Goal: Information Seeking & Learning: Learn about a topic

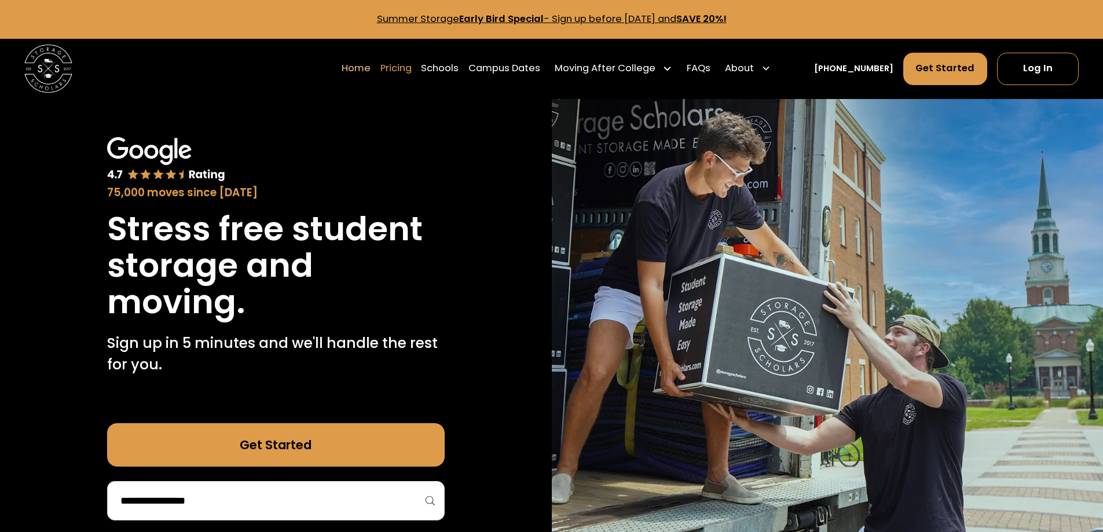
click at [412, 64] on link "Pricing" at bounding box center [396, 69] width 31 height 34
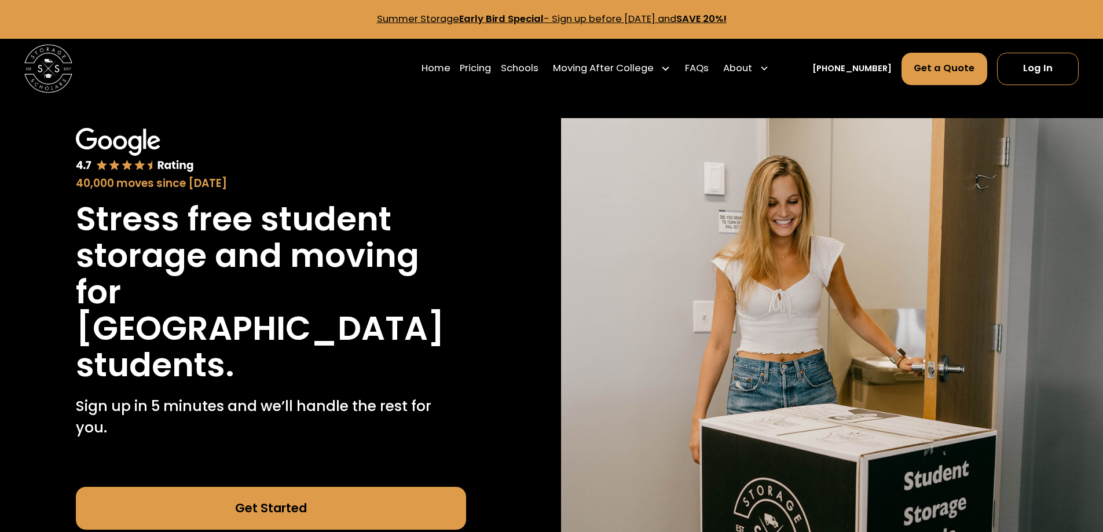
click at [54, 68] on img at bounding box center [48, 69] width 48 height 48
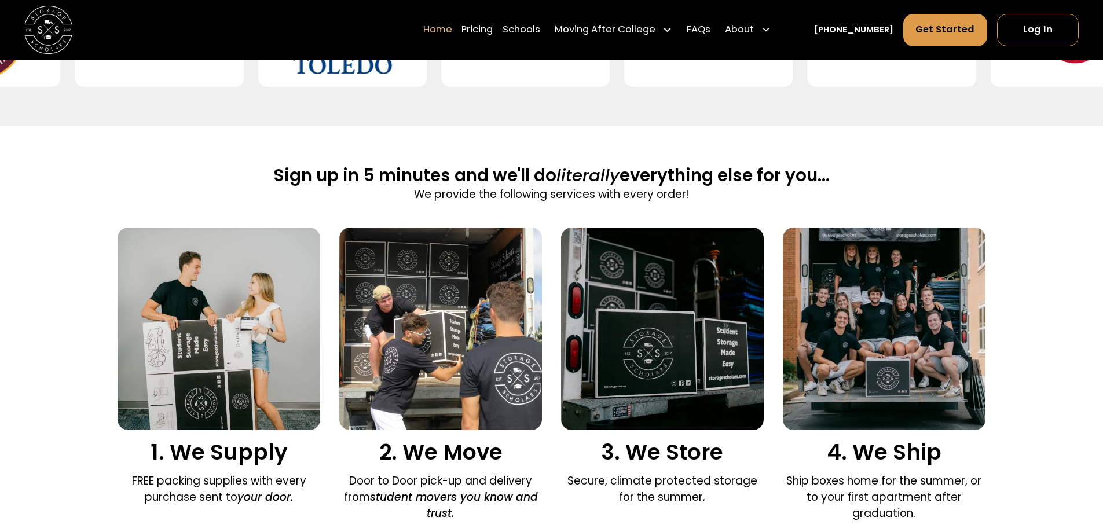
scroll to position [637, 0]
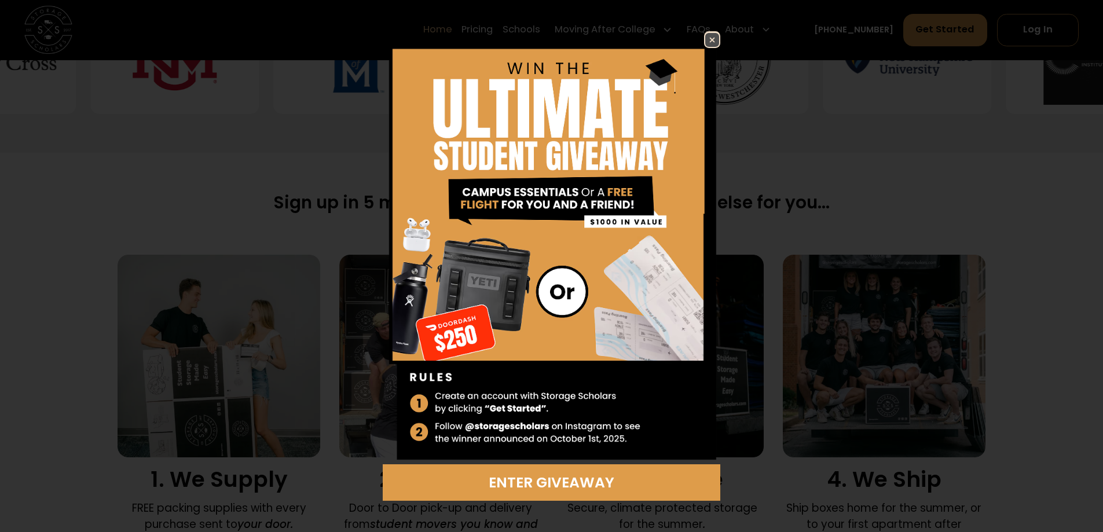
click at [711, 34] on img at bounding box center [712, 40] width 14 height 14
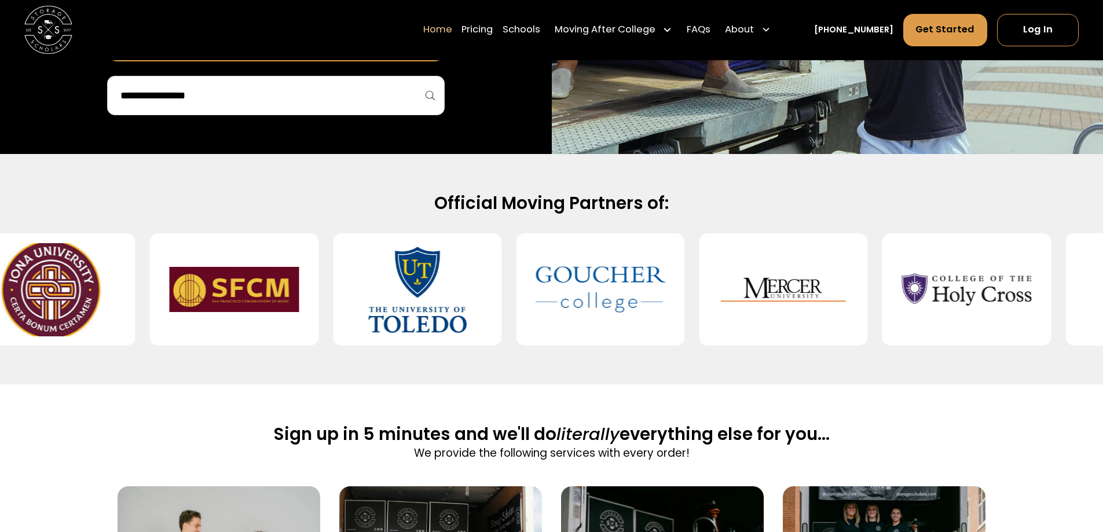
scroll to position [0, 0]
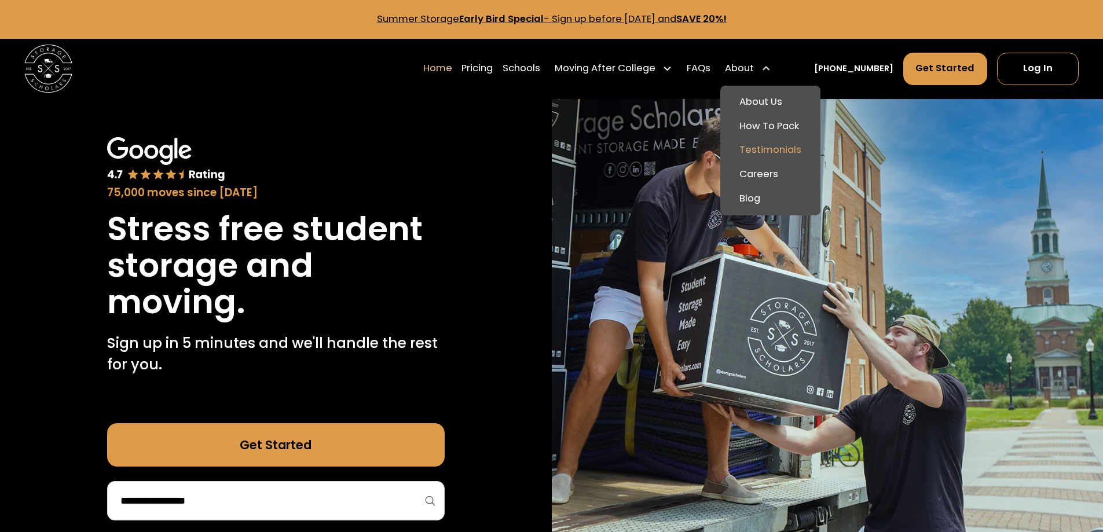
click at [793, 150] on link "Testimonials" at bounding box center [770, 150] width 91 height 24
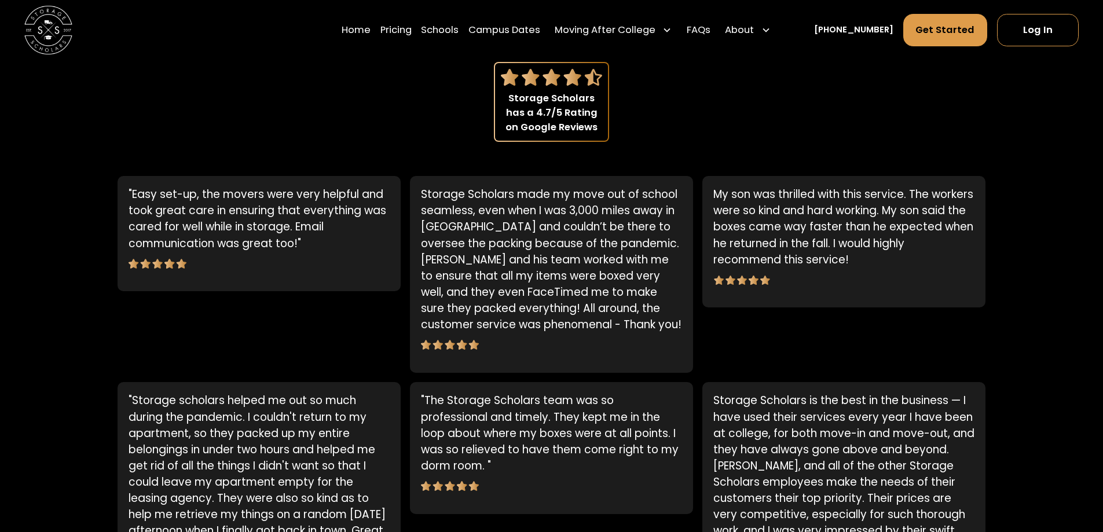
drag, startPoint x: 653, startPoint y: 235, endPoint x: 613, endPoint y: 243, distance: 41.2
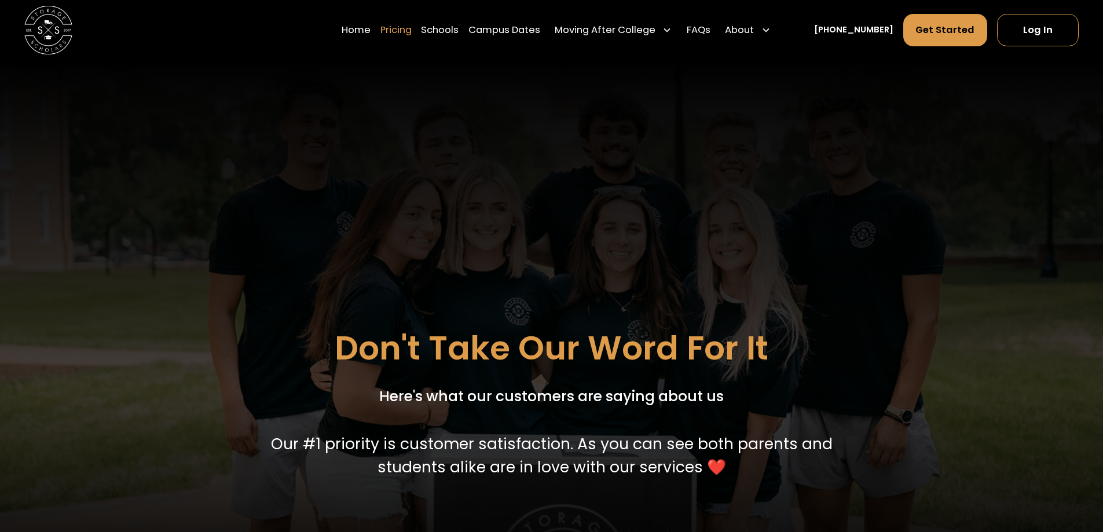
click at [397, 28] on link "Pricing" at bounding box center [396, 30] width 31 height 34
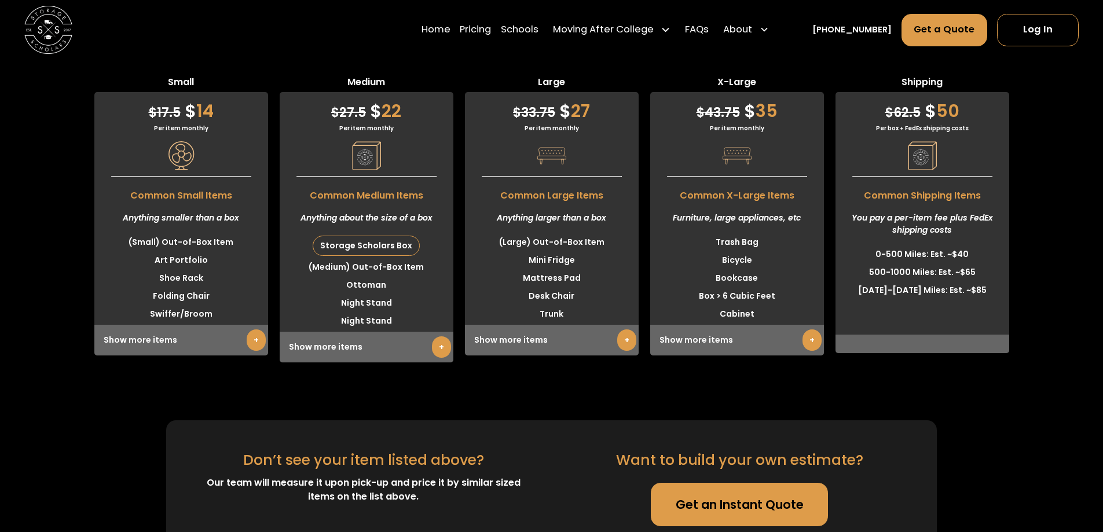
click at [249, 330] on link "+" at bounding box center [256, 340] width 19 height 21
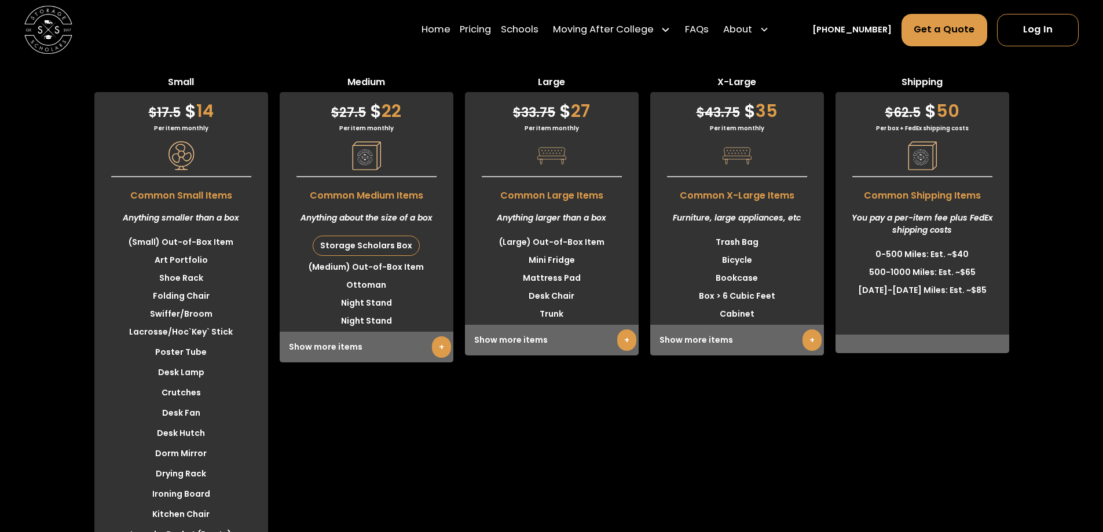
click at [442, 337] on link "+" at bounding box center [441, 347] width 19 height 21
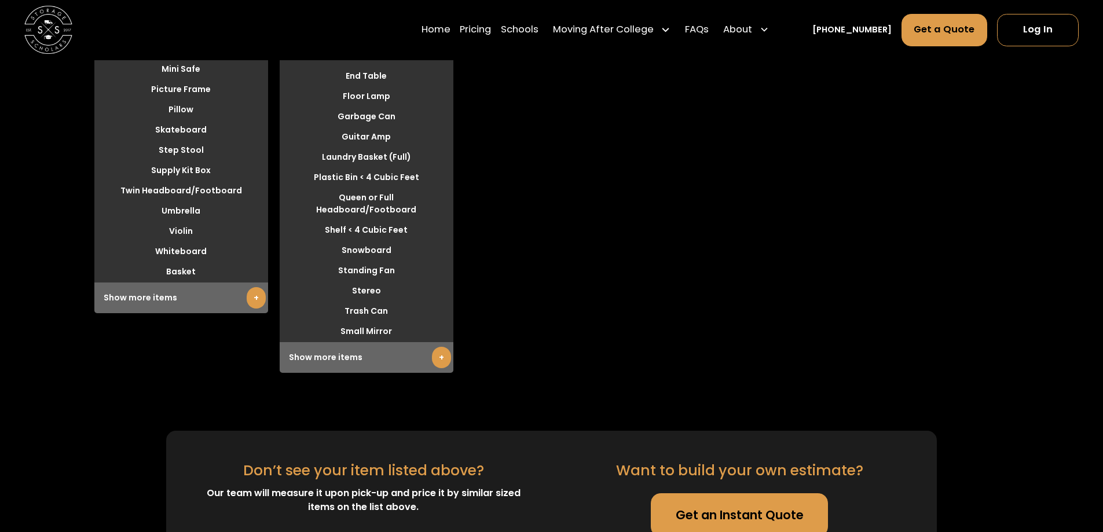
scroll to position [4025, 0]
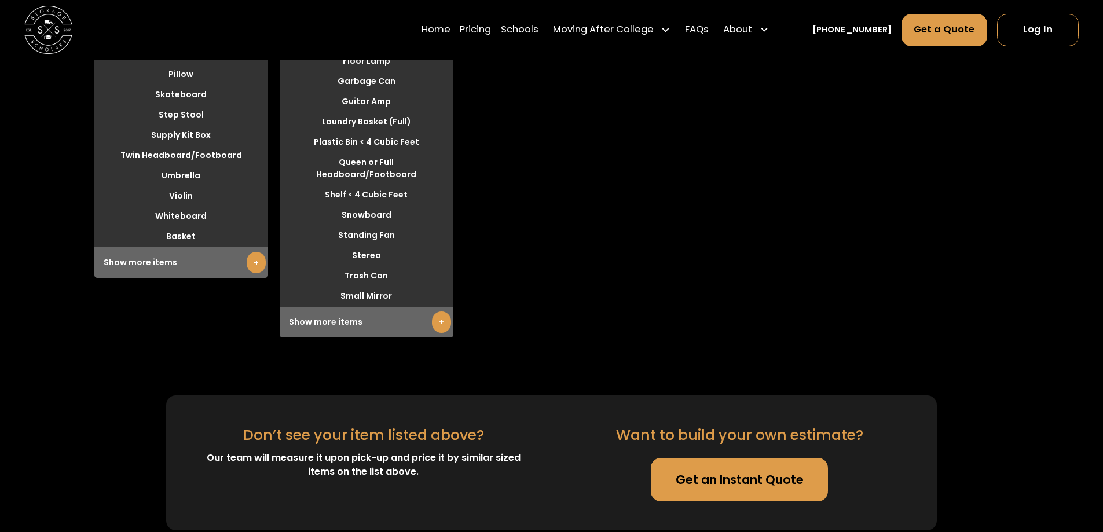
click at [442, 312] on link "+" at bounding box center [441, 322] width 19 height 21
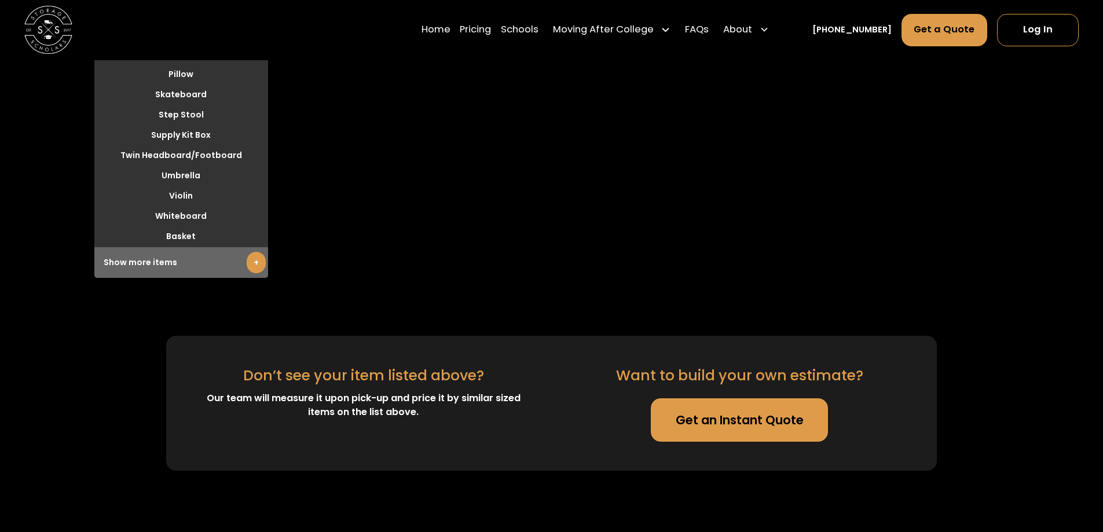
click at [247, 252] on link "+" at bounding box center [256, 262] width 19 height 21
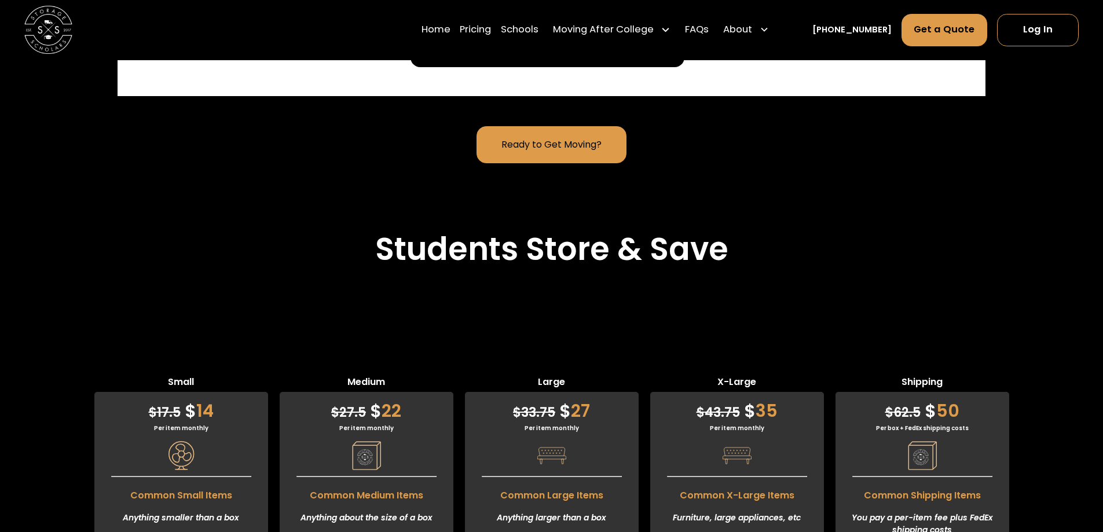
scroll to position [3610, 0]
